Goal: Transaction & Acquisition: Register for event/course

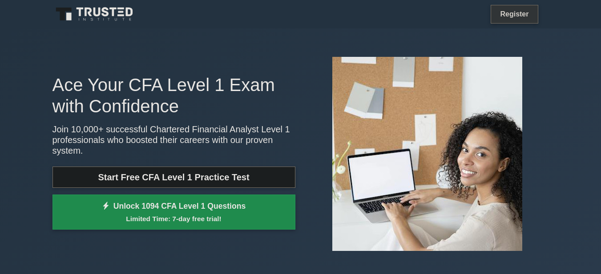
click at [521, 18] on link "Register" at bounding box center [514, 13] width 39 height 11
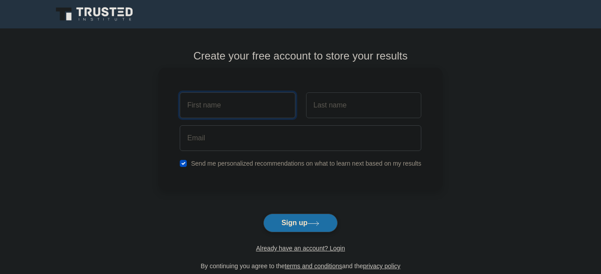
click at [270, 109] on input "text" at bounding box center [237, 106] width 115 height 26
type input "[PERSON_NAME]"
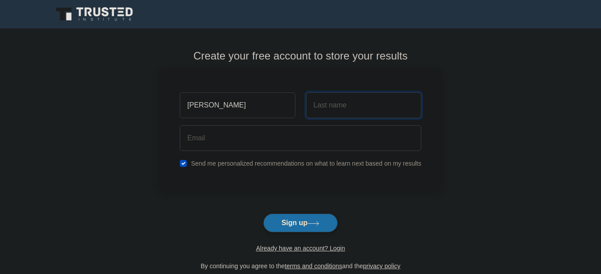
click at [308, 114] on input "text" at bounding box center [363, 106] width 115 height 26
type input "Moeed"
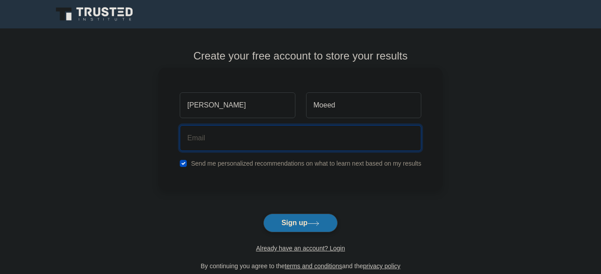
click at [333, 137] on input "email" at bounding box center [300, 138] width 241 height 26
type input "abdulmoeed383@gmail.com"
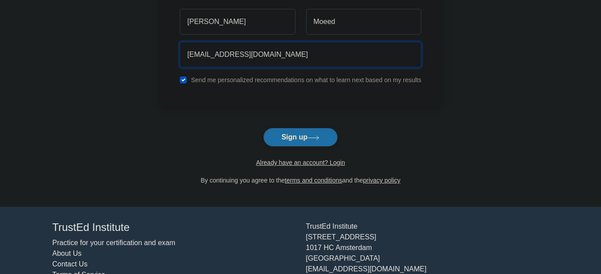
scroll to position [89, 0]
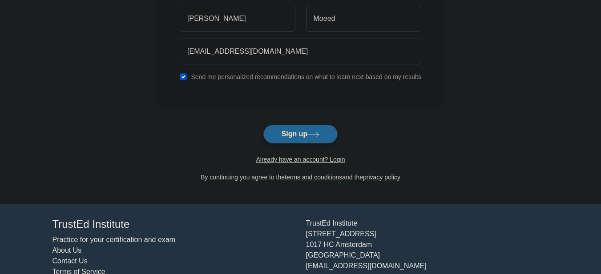
click at [314, 137] on icon at bounding box center [313, 135] width 12 height 5
